Goal: Task Accomplishment & Management: Complete application form

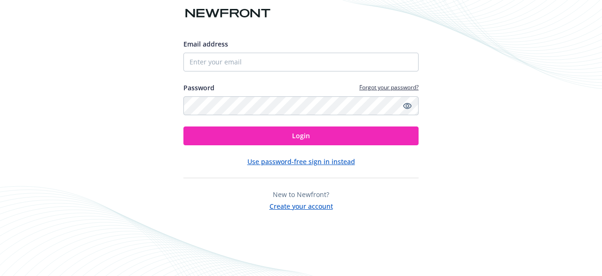
click at [288, 63] on input "Email address" at bounding box center [300, 62] width 235 height 19
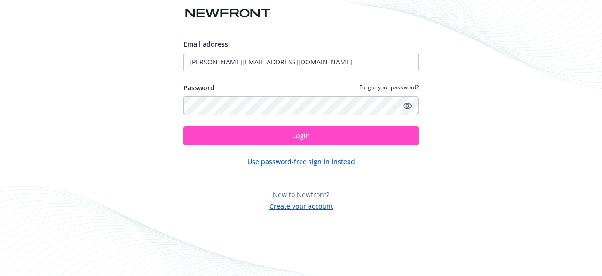
type input "[PERSON_NAME][EMAIL_ADDRESS][DOMAIN_NAME]"
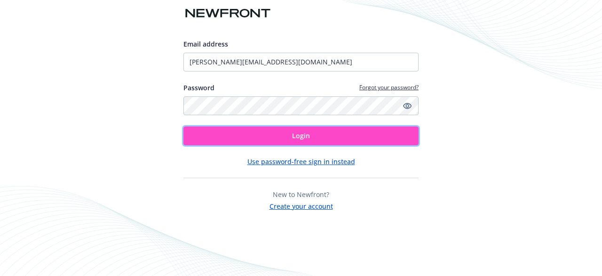
click at [293, 138] on span "Login" at bounding box center [301, 135] width 18 height 9
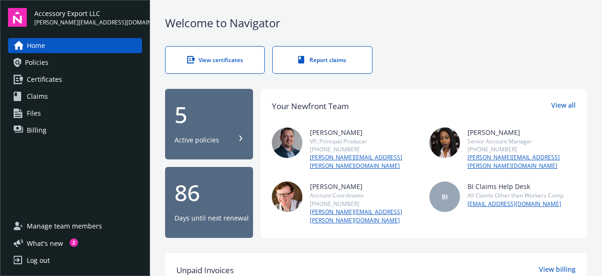
click at [82, 75] on link "Certificates" at bounding box center [75, 79] width 134 height 15
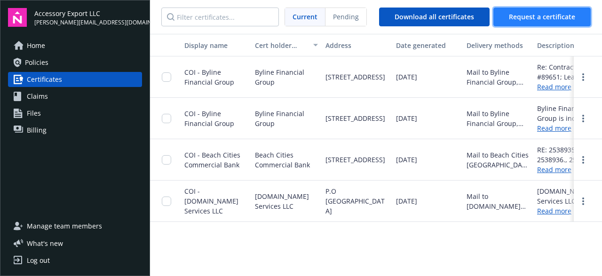
click at [552, 19] on span "Request a certificate" at bounding box center [542, 16] width 66 height 9
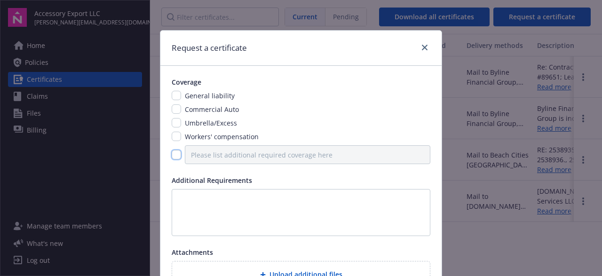
click at [176, 156] on input "checkbox" at bounding box center [176, 154] width 9 height 9
checkbox input "true"
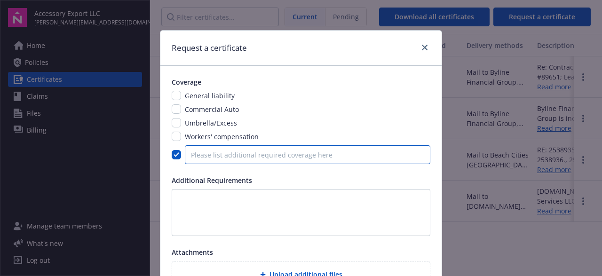
click at [239, 156] on input "Please list additional required coverage here" at bounding box center [308, 154] width 246 height 19
type input "Property"
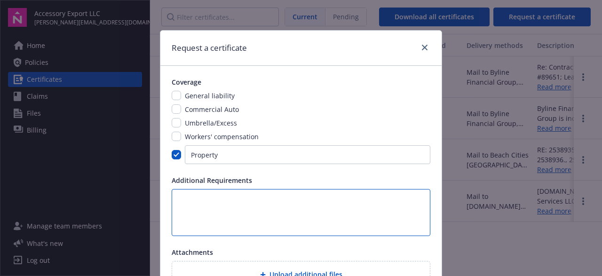
click at [299, 205] on textarea at bounding box center [301, 212] width 259 height 47
click at [271, 192] on textarea at bounding box center [301, 212] width 259 height 47
paste textarea "Good afternoon Laura Do you have a copy of your renewal policy that also shows …"
type textarea "Good afternoon Laura Do you have a copy of your renewal policy that also shows …"
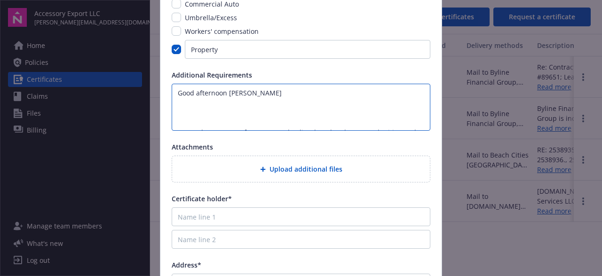
drag, startPoint x: 282, startPoint y: 119, endPoint x: 175, endPoint y: 48, distance: 128.9
click at [172, 84] on textarea "Good afternoon Laura Do you have a copy of your renewal policy that also shows …" at bounding box center [301, 107] width 259 height 47
click at [211, 92] on textarea at bounding box center [301, 107] width 259 height 47
paste textarea "Do you have a copy of your renewal policy that also shows Beach Cities as the f…"
type textarea "Do you have a copy of your renewal policy that also shows Beach Cities as the f…"
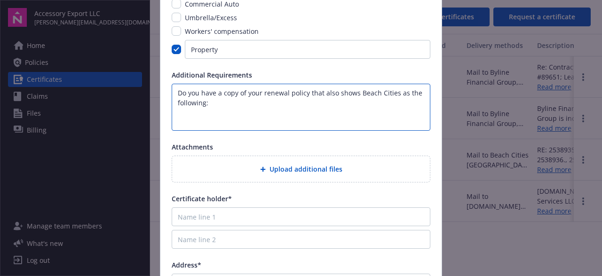
drag, startPoint x: 339, startPoint y: 123, endPoint x: 167, endPoint y: 62, distance: 182.9
click at [172, 84] on textarea "Do you have a copy of your renewal policy that also shows Beach Cities as the f…" at bounding box center [301, 107] width 259 height 47
click at [207, 120] on textarea "Do you have a copy of your renewal policy that also shows Beach Cities as the f…" at bounding box center [301, 107] width 259 height 47
drag, startPoint x: 352, startPoint y: 121, endPoint x: 163, endPoint y: 61, distance: 198.5
click at [172, 84] on textarea "Do you have a copy of your renewal policy that also shows Beach Cities as the f…" at bounding box center [301, 107] width 259 height 47
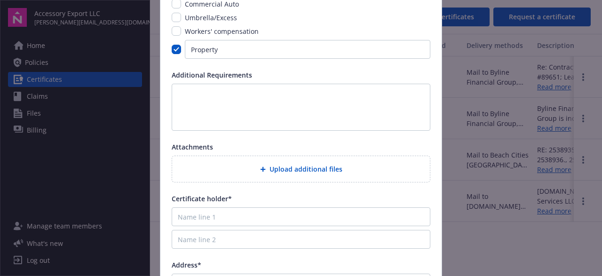
click at [319, 171] on span "Upload additional files" at bounding box center [306, 169] width 73 height 10
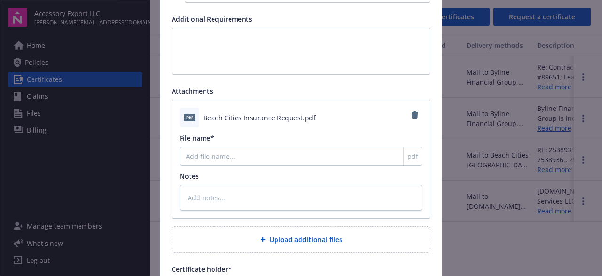
scroll to position [211, 0]
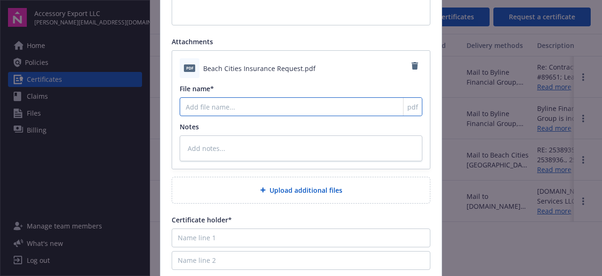
click at [270, 109] on input "File name*" at bounding box center [301, 106] width 243 height 19
type textarea "x"
type input "b"
type textarea "x"
type input "be"
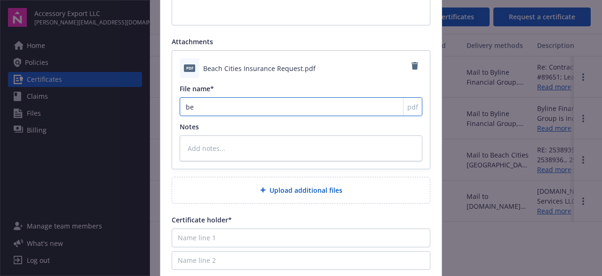
type textarea "x"
type input "bea"
type textarea "x"
type input "beac"
type textarea "x"
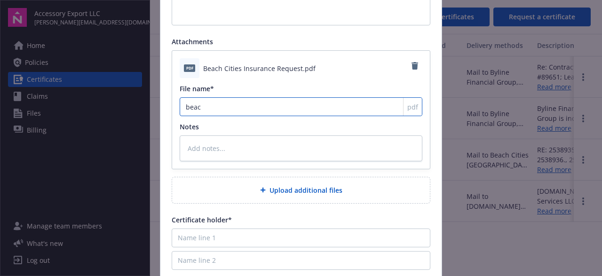
type input "beach"
type textarea "x"
type input "beach"
type textarea "x"
type input "beach c"
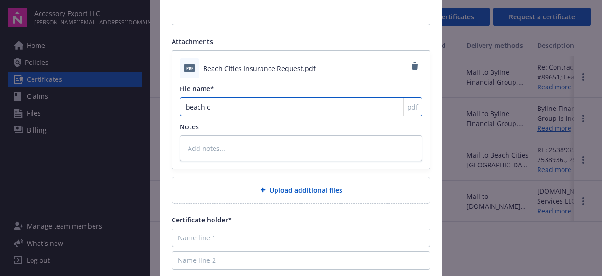
type textarea "x"
type input "beach ci"
type textarea "x"
type input "beach cit"
type textarea "x"
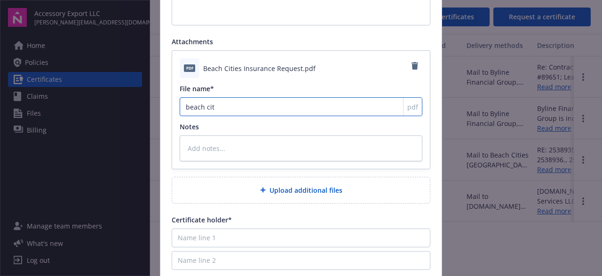
type input "beach citi"
type textarea "x"
type input "beach citie"
type textarea "x"
type input "beach cities"
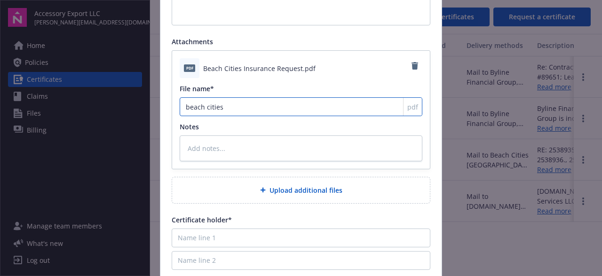
type textarea "x"
type input "beach cities"
type textarea "x"
type input "beach cities i"
type textarea "x"
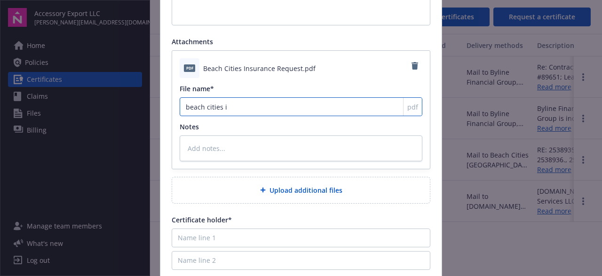
type input "beach cities in"
type textarea "x"
type input "beach cities ins"
type textarea "x"
type input "beach cities insu"
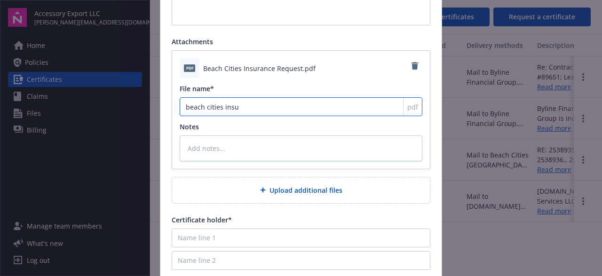
type textarea "x"
type input "beach cities insua"
type textarea "x"
type input "beach cities insuar"
type textarea "x"
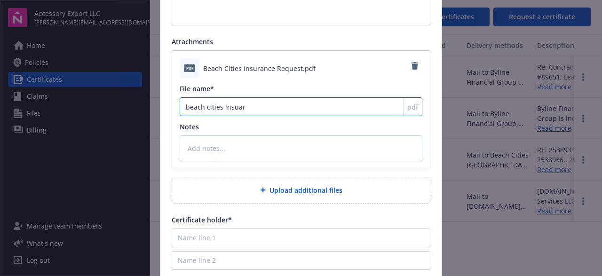
type input "beach cities insuarn"
type textarea "x"
type input "beach cities insuarnc"
type textarea "x"
type input "beach cities insuarnce"
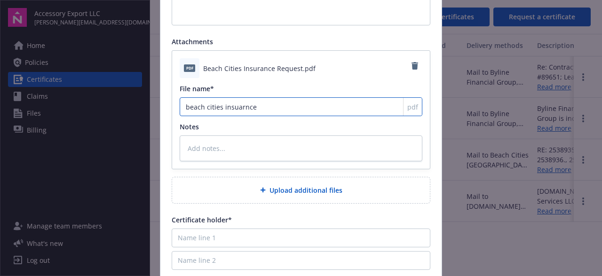
type textarea "x"
type input "beach cities insuarnce"
type textarea "x"
type input "beach cities insuarnce"
type textarea "x"
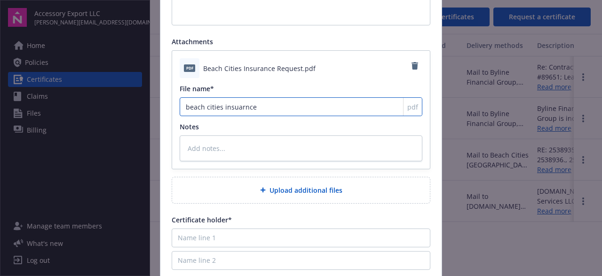
type input "beach cities insuarnc"
type textarea "x"
type input "beach cities insuarn"
type textarea "x"
type input "beach cities insuar"
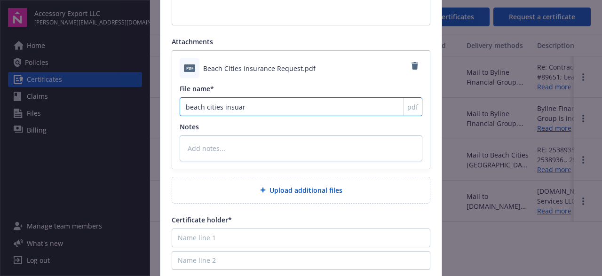
type textarea "x"
type input "beach cities insua"
type textarea "x"
type input "beach cities insu"
type textarea "x"
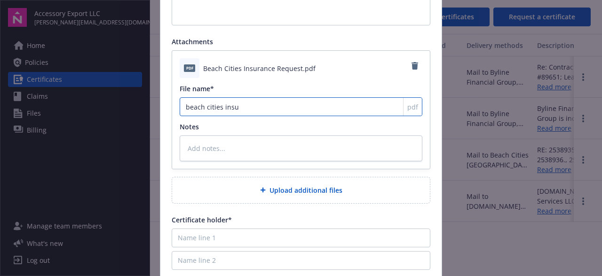
type input "beach cities ins"
type textarea "x"
type input "beach cities in"
type textarea "x"
type input "beach cities ins"
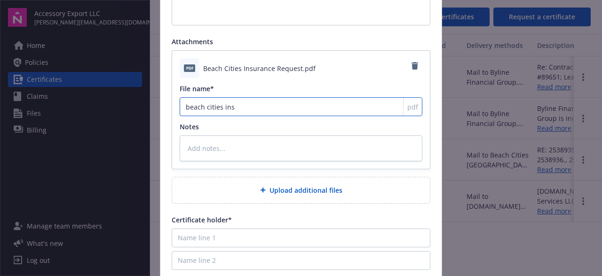
type textarea "x"
type input "beach cities insu"
type textarea "x"
type input "beach cities insur"
type textarea "x"
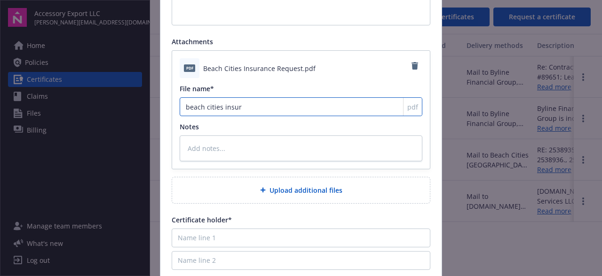
type input "beach cities insura"
type textarea "x"
type input "beach cities insuran"
type textarea "x"
type input "beach cities insuranc"
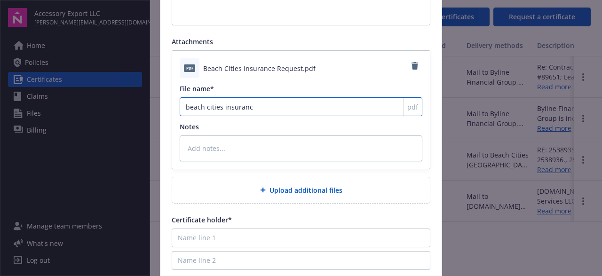
type textarea "x"
type input "beach cities insurance"
type textarea "x"
type input "beach cities insurance"
type textarea "x"
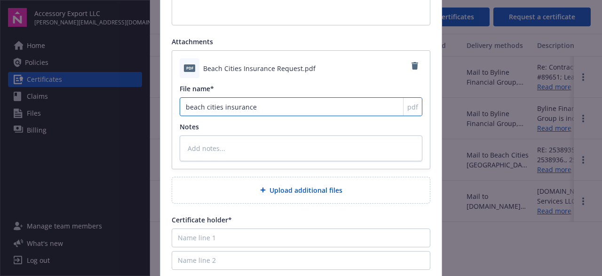
type input "beach cities insurance r"
type textarea "x"
type input "beach cities insurance re"
type textarea "x"
type input "beach cities insurance req"
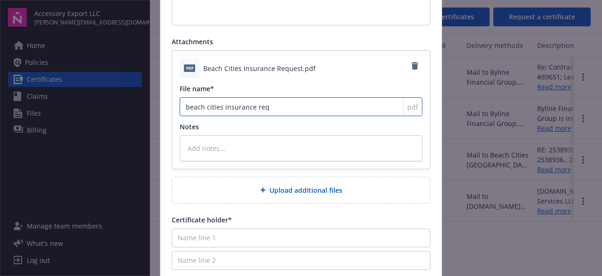
type textarea "x"
type input "beach cities insurance requ"
type textarea "x"
type input "beach cities insurance reque"
type textarea "x"
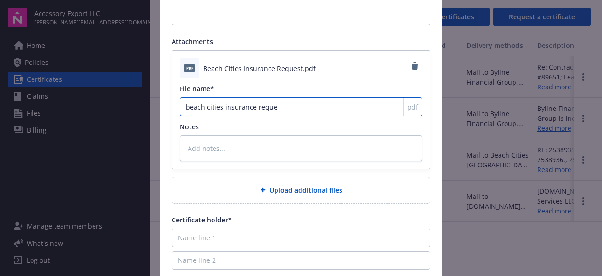
type input "beach cities insurance reques"
type textarea "x"
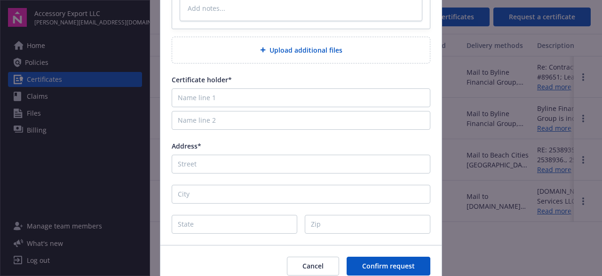
scroll to position [369, 0]
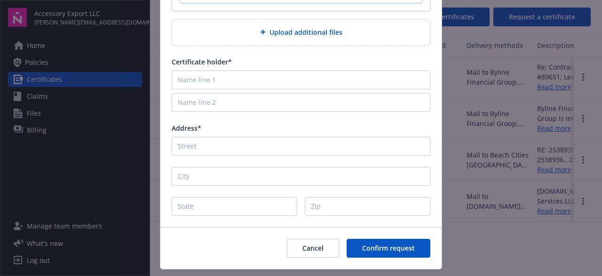
type input "beach cities insurance request"
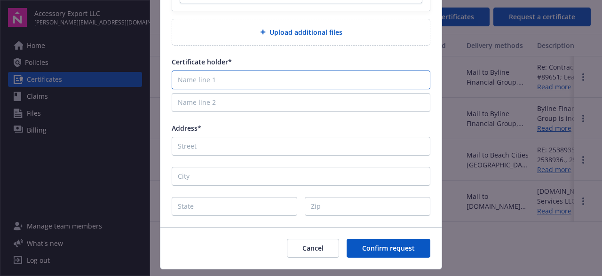
click at [233, 83] on input "Name line 1" at bounding box center [301, 80] width 259 height 19
click at [190, 80] on input "Name line 1" at bounding box center [301, 80] width 259 height 19
paste input "BEACH CITIES COMMERCIAL BANK, ISAOA"
type input "BEACH CITIES COMMERCIAL BANK, ISAOA"
type textarea "x"
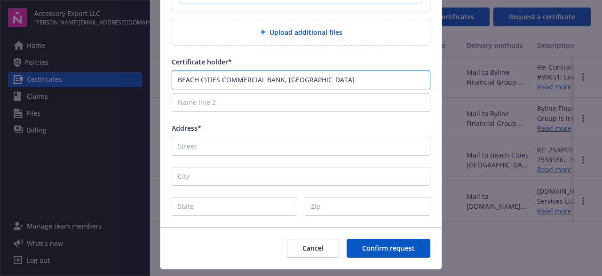
type input "BEACH CITIES COMMERCIAL BANK, ISAOA"
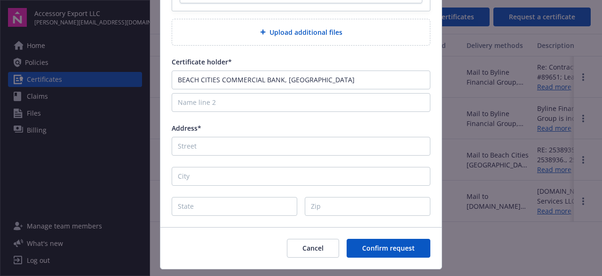
drag, startPoint x: 224, startPoint y: 124, endPoint x: 223, endPoint y: 118, distance: 6.2
drag, startPoint x: 160, startPoint y: 107, endPoint x: 98, endPoint y: 108, distance: 62.1
click at [98, 108] on div "Request a certificate Coverage General liability Commercial Auto Umbrella/Exces…" at bounding box center [301, 138] width 602 height 276
click at [237, 99] on input "Name line 2" at bounding box center [301, 102] width 259 height 19
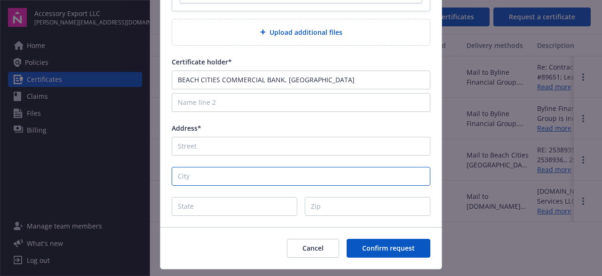
click at [262, 174] on input "City" at bounding box center [301, 176] width 259 height 19
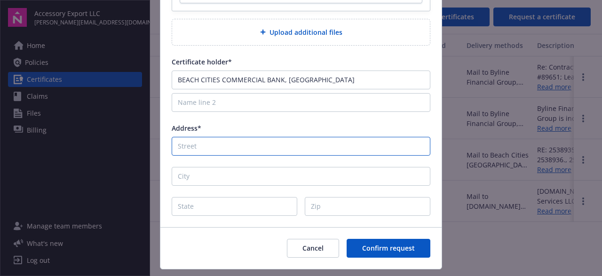
drag, startPoint x: 235, startPoint y: 146, endPoint x: 210, endPoint y: 149, distance: 25.1
click at [233, 147] on input "Address*" at bounding box center [301, 146] width 259 height 19
click at [200, 142] on input "Address*" at bounding box center [301, 146] width 259 height 19
paste input "100 Progress Suite 150"
type input "100 Progress Suite 150"
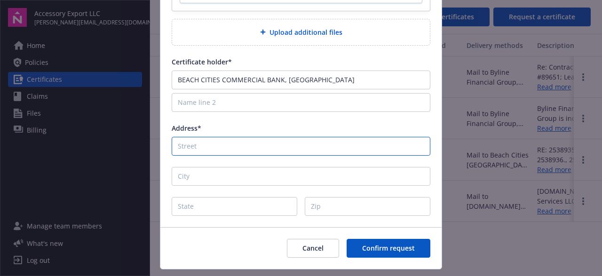
type textarea "x"
type input "100 Progress Suite 150"
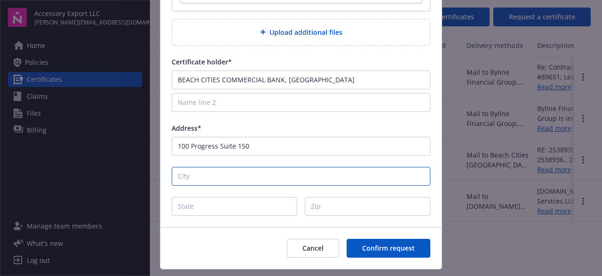
click at [207, 178] on input "City" at bounding box center [301, 176] width 259 height 19
type input "I"
type textarea "x"
type input "Ir"
type textarea "x"
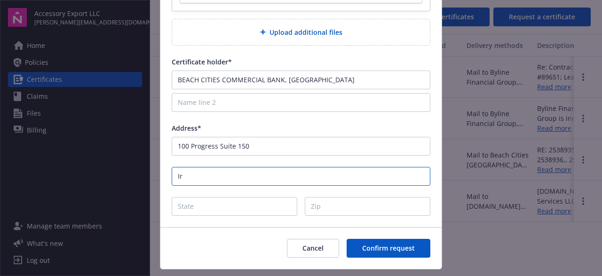
type input "Irv"
type textarea "x"
type input "Irvi"
type textarea "x"
type input "Irvin"
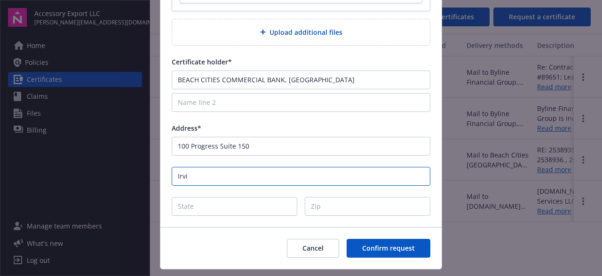
type textarea "x"
type input "Irvine"
type textarea "x"
type input "Irvine"
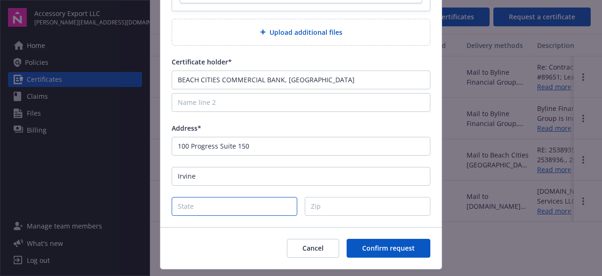
click at [223, 207] on input "State" at bounding box center [235, 206] width 126 height 19
type input "C"
type textarea "x"
type input "CA"
type textarea "x"
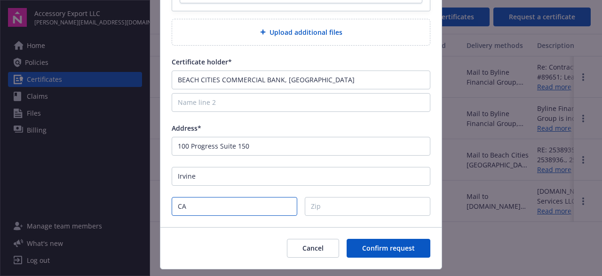
type input "CA"
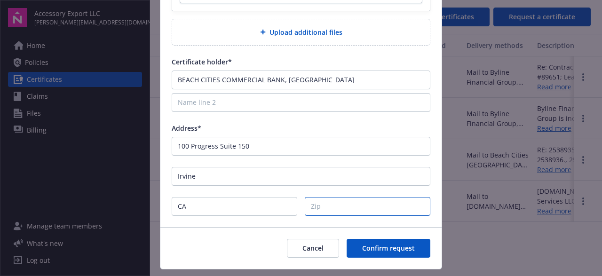
click at [336, 207] on input "Zip" at bounding box center [368, 206] width 126 height 19
type input "9"
type textarea "x"
type input "92"
type textarea "x"
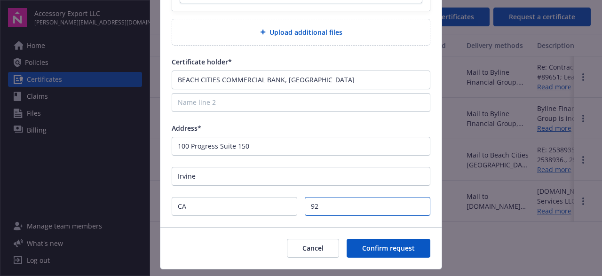
type input "926"
type textarea "x"
type input "9261"
type textarea "x"
type input "92618"
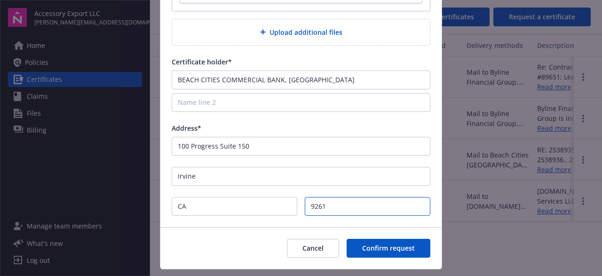
type textarea "x"
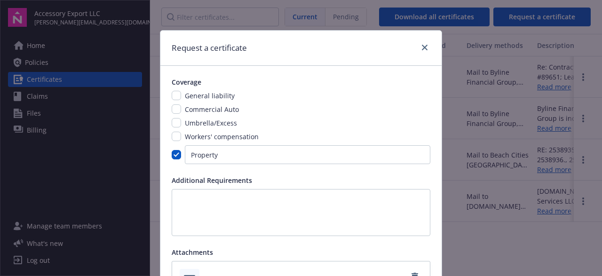
scroll to position [105, 0]
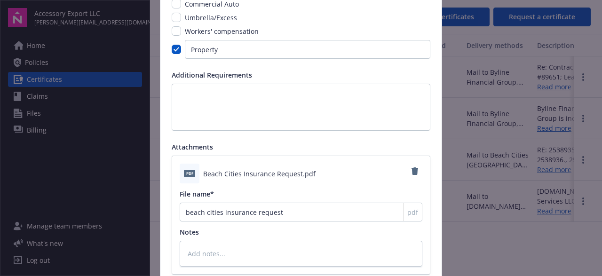
type input "92618"
click at [263, 111] on textarea at bounding box center [301, 107] width 259 height 47
type textarea "P"
type textarea "x"
type textarea "Pl"
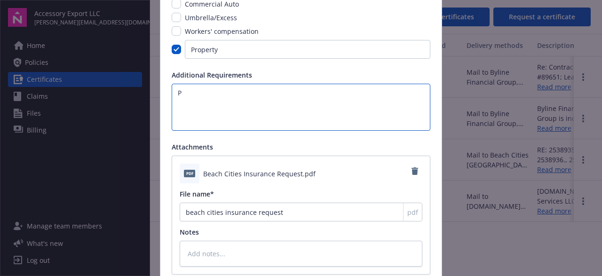
type textarea "x"
type textarea "Ple"
type textarea "x"
type textarea "Plea"
type textarea "x"
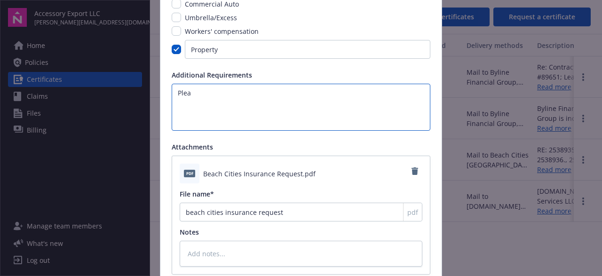
type textarea "Pleas"
type textarea "x"
type textarea "Please"
type textarea "x"
type textarea "Please"
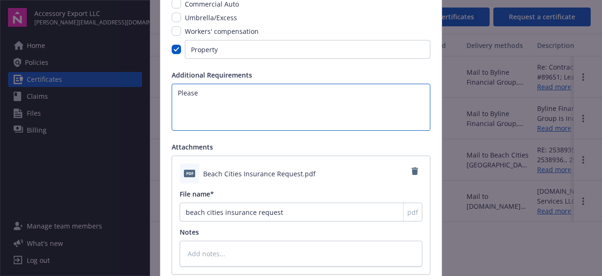
type textarea "x"
type textarea "Please s"
type textarea "x"
type textarea "Please sn"
type textarea "x"
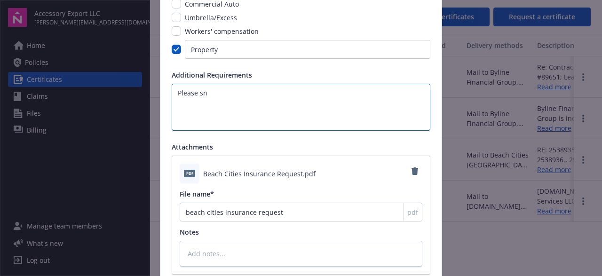
type textarea "Please sne"
type textarea "x"
type textarea "Please sn"
type textarea "x"
type textarea "Please s"
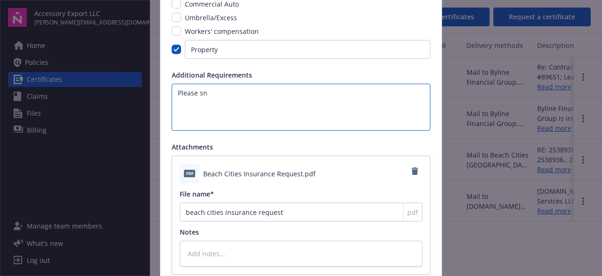
type textarea "x"
type textarea "Please se"
type textarea "x"
type textarea "Please sen"
type textarea "x"
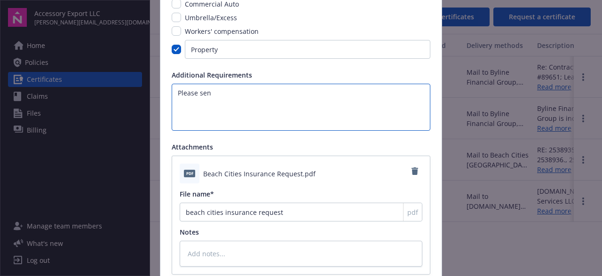
type textarea "Please send"
type textarea "x"
type textarea "Please send"
type textarea "x"
type textarea "Please send t"
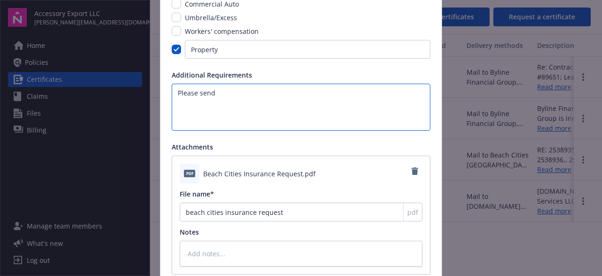
type textarea "x"
type textarea "Please send to"
type textarea "x"
type textarea "Please send to"
type textarea "x"
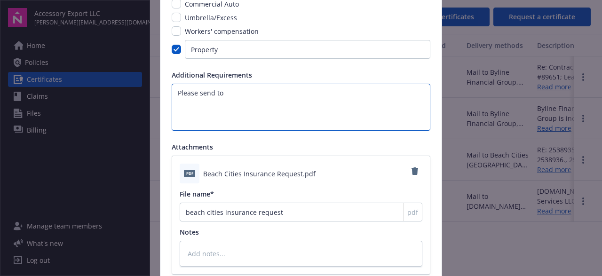
click at [176, 106] on textarea "Please send to" at bounding box center [301, 107] width 259 height 47
click at [252, 88] on textarea "Please send to" at bounding box center [301, 107] width 259 height 47
type textarea "Please send to"
type textarea "x"
paste textarea "Bri Alvarez VP of Administration/Note Dept Manager bri@beachcitiescb.com"
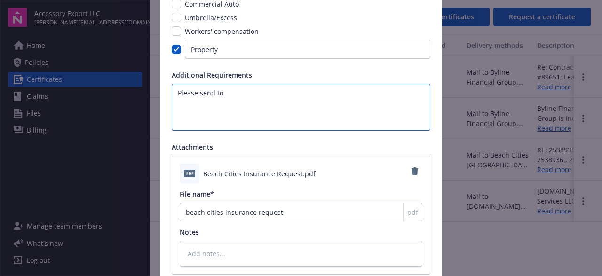
type textarea "Please send to Bri Alvarez VP of Administration/Note Dept Manager bri@beachciti…"
type textarea "x"
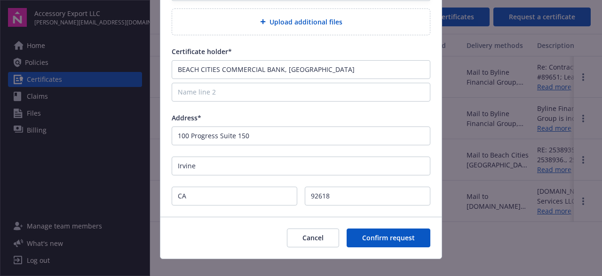
scroll to position [390, 0]
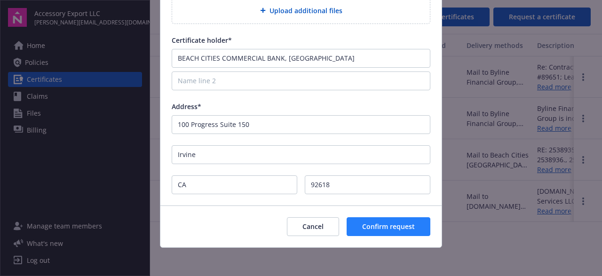
type textarea "Please send to Bri Alvarez VP of Administration/Note Dept Manager bri@beachciti…"
click at [381, 223] on span "Confirm request" at bounding box center [388, 226] width 53 height 9
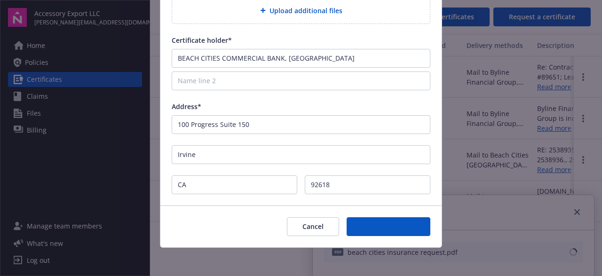
type textarea "x"
